Goal: Find contact information: Find contact information

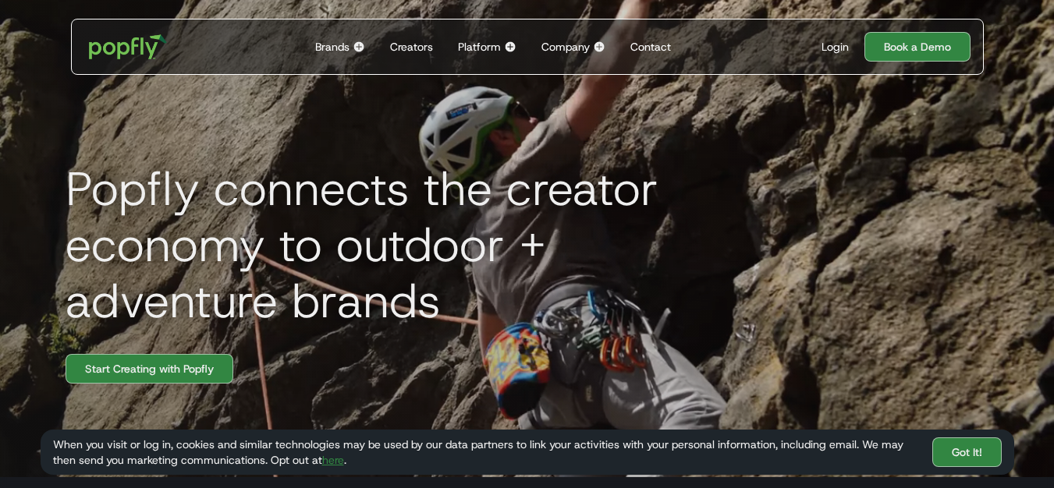
click at [990, 84] on div "Popfly connects the creator economy to outdoor + adventure brands Start Creatin…" at bounding box center [527, 233] width 999 height 488
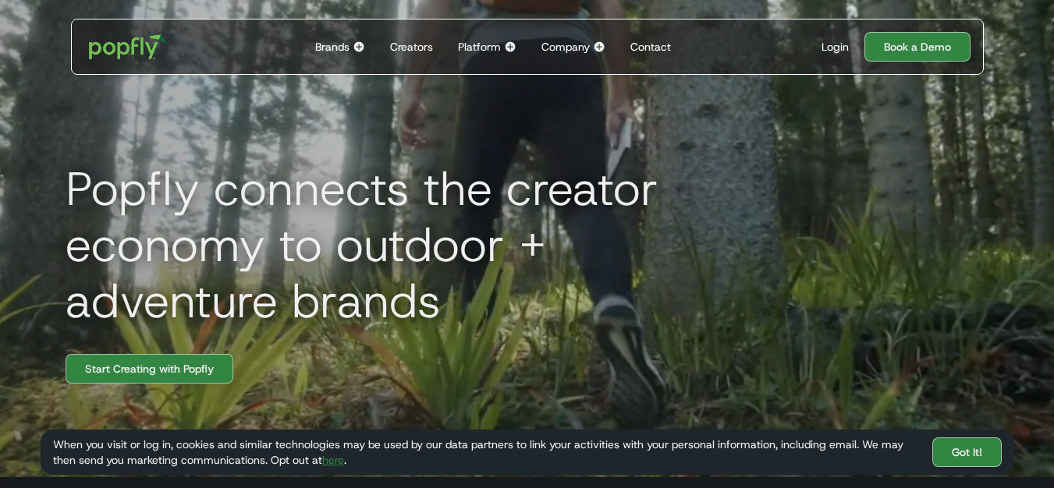
click at [660, 44] on div "Contact" at bounding box center [651, 47] width 41 height 16
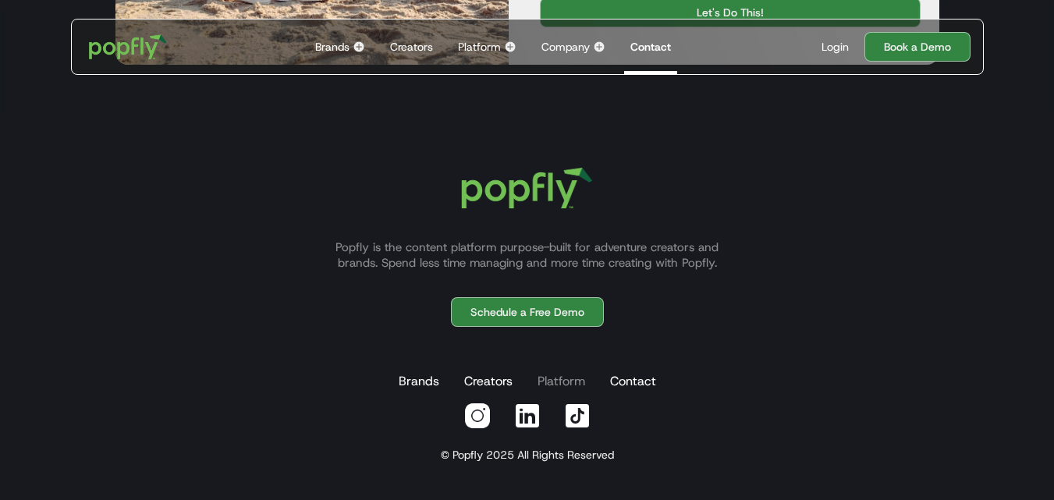
scroll to position [929, 0]
click at [607, 386] on link "Contact" at bounding box center [633, 381] width 52 height 31
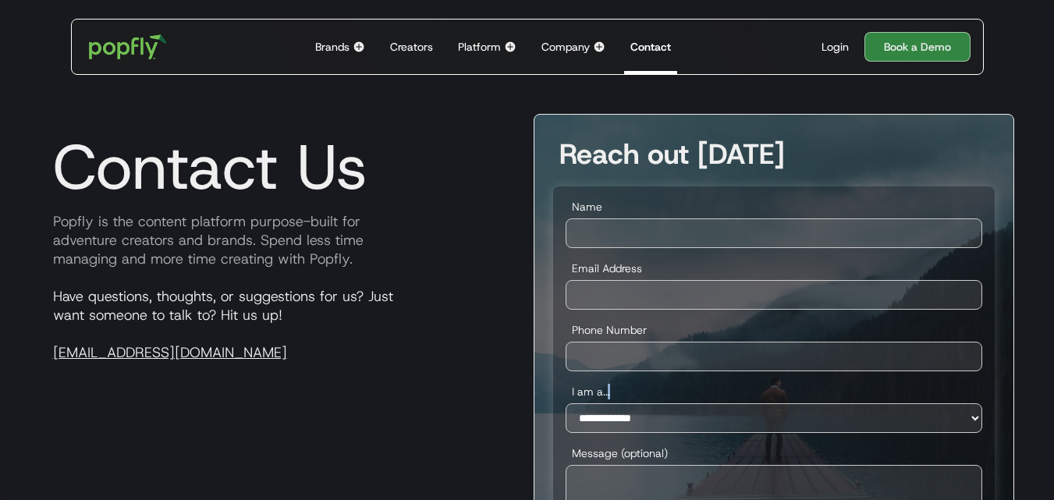
scroll to position [390, 0]
